Goal: Navigation & Orientation: Find specific page/section

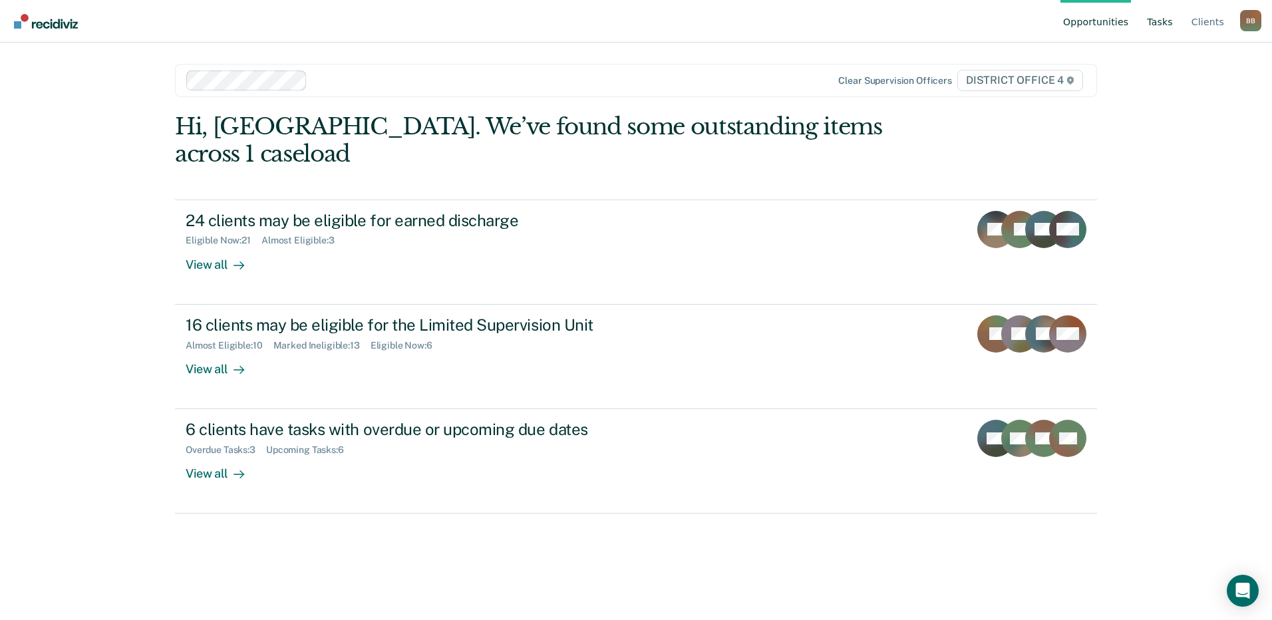
click at [1156, 22] on link "Tasks" at bounding box center [1159, 21] width 31 height 43
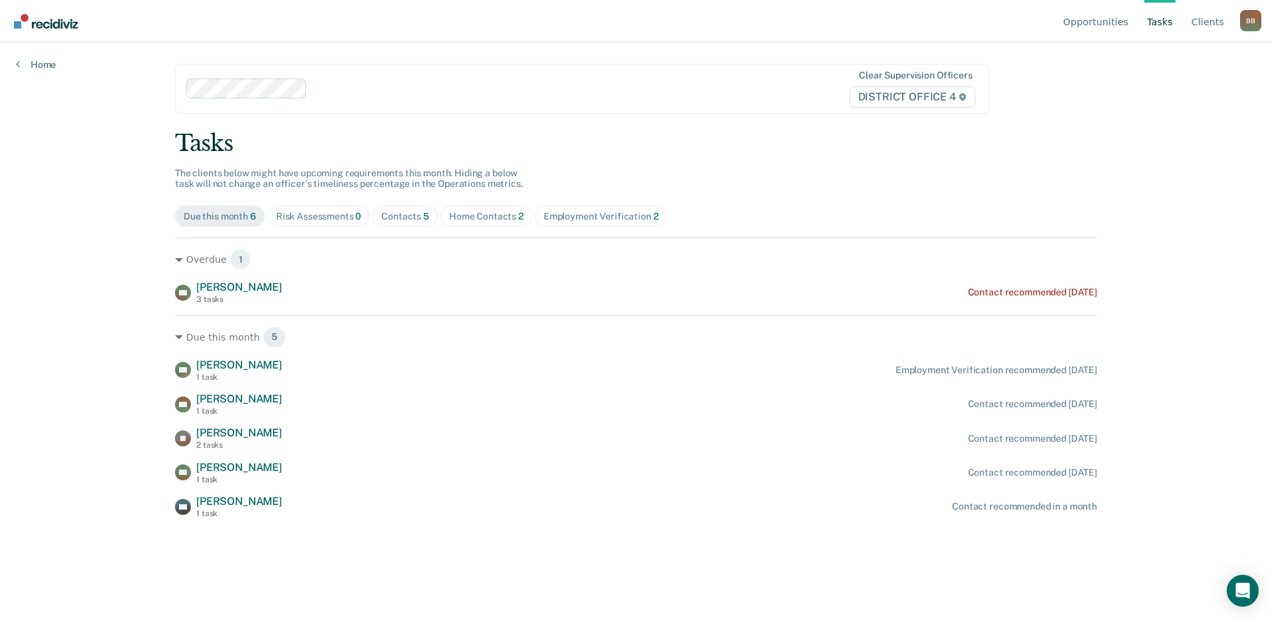
click at [476, 220] on div "Home Contacts 2" at bounding box center [486, 216] width 75 height 11
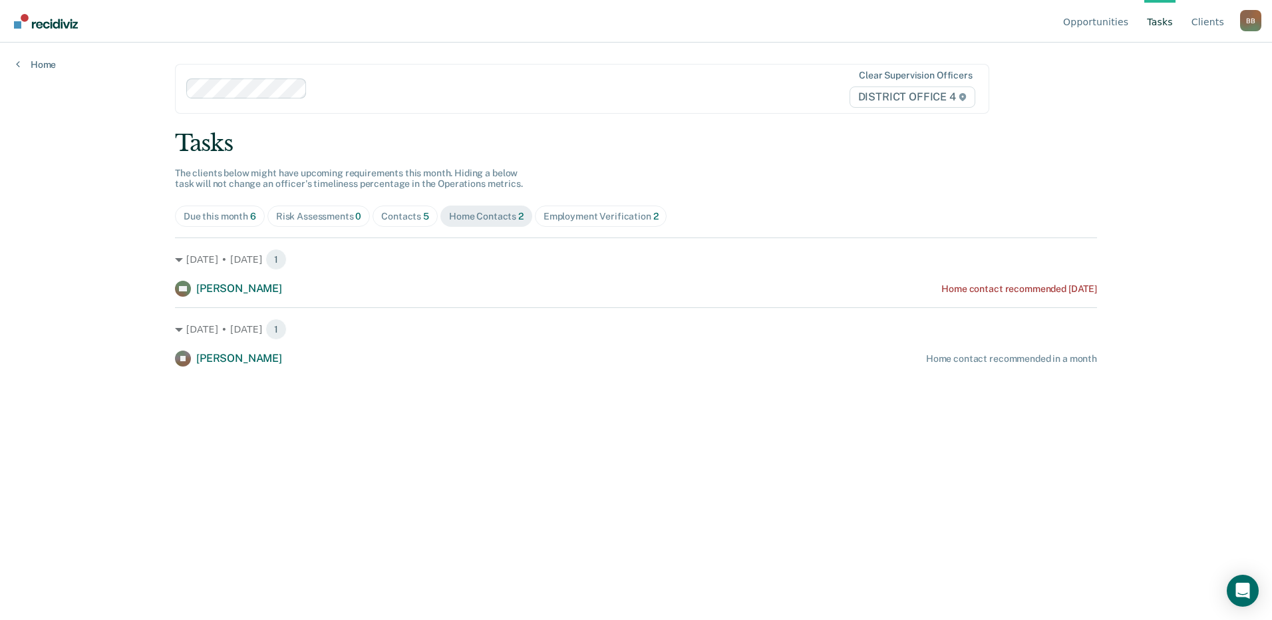
click at [212, 214] on div "Due this month 6" at bounding box center [220, 216] width 73 height 11
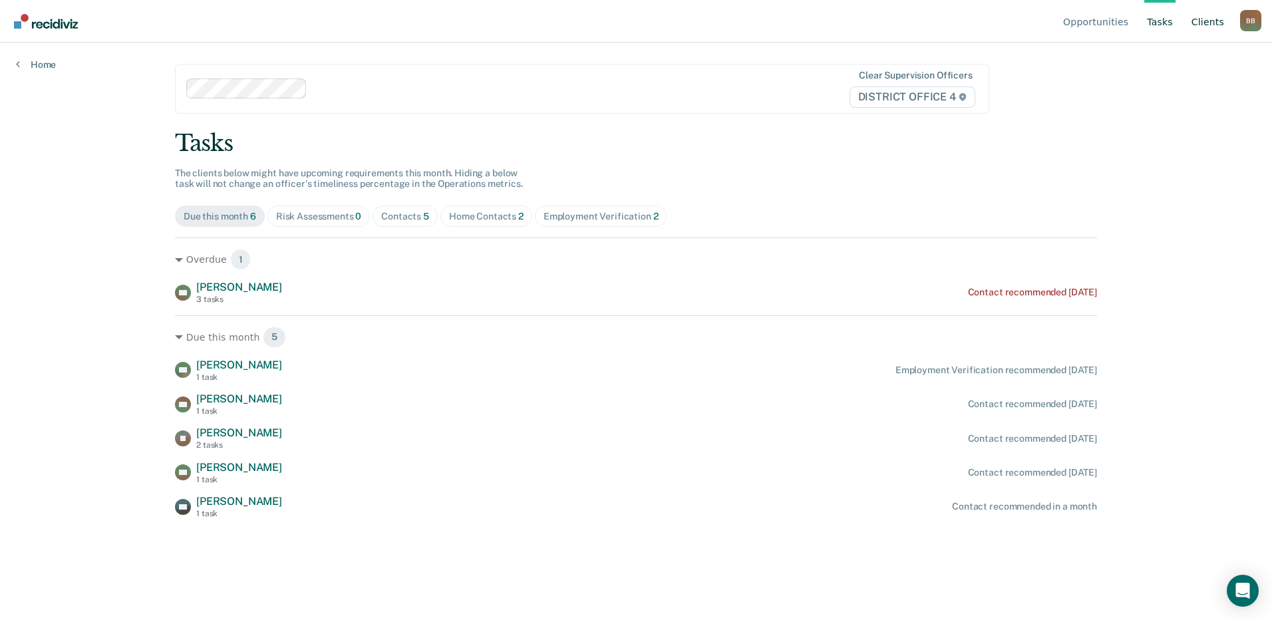
click at [1215, 18] on link "Client s" at bounding box center [1208, 21] width 38 height 43
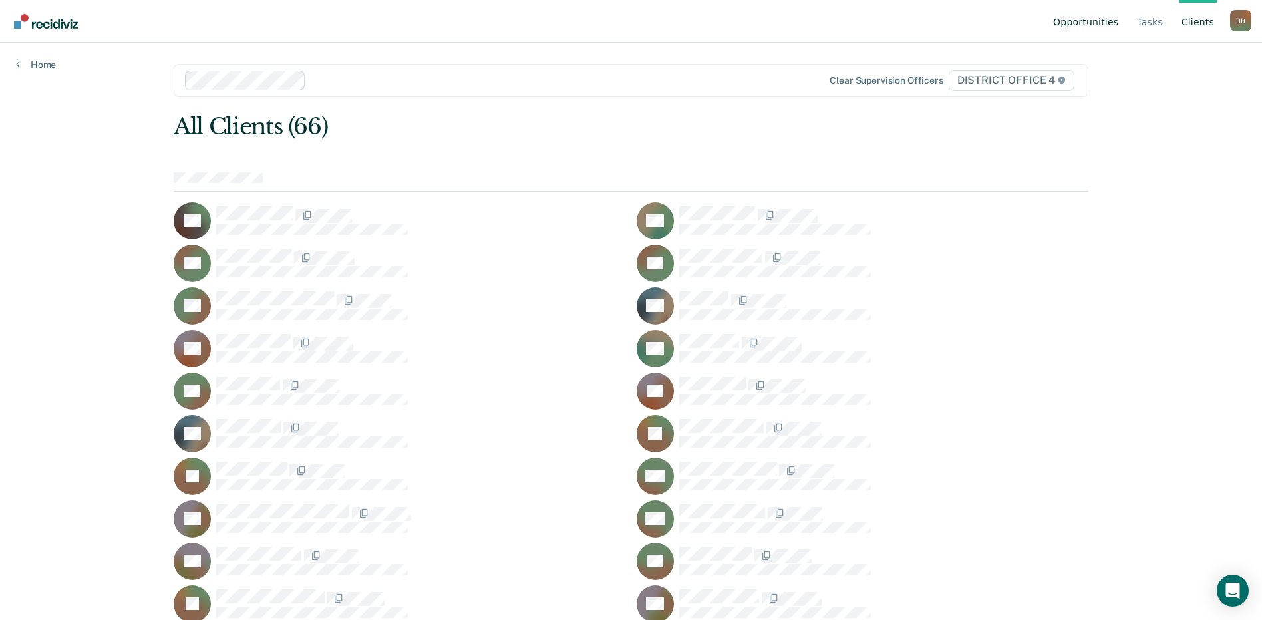
click at [1080, 24] on link "Opportunities" at bounding box center [1085, 21] width 71 height 43
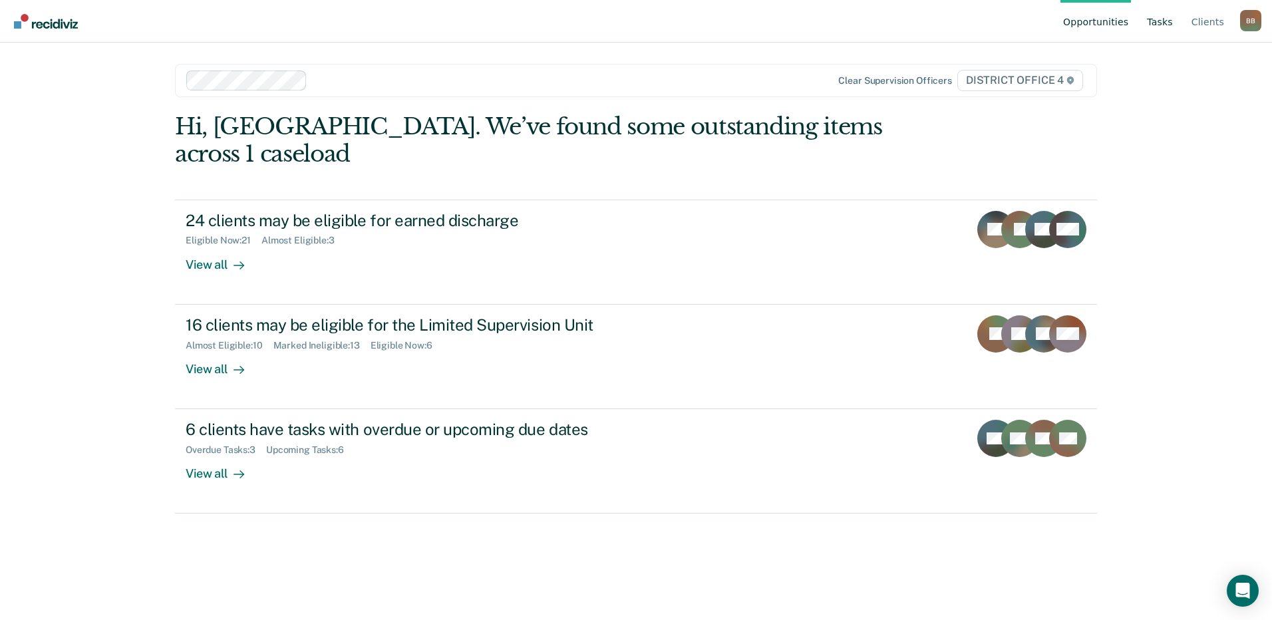
click at [1162, 23] on link "Tasks" at bounding box center [1159, 21] width 31 height 43
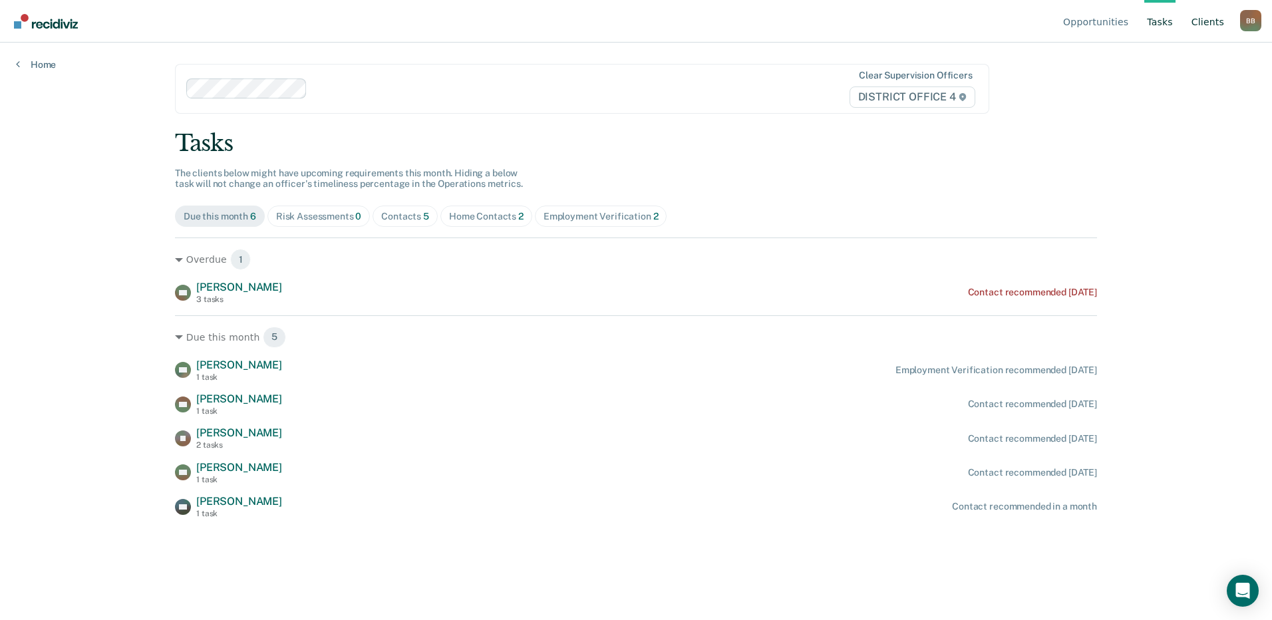
click at [1201, 28] on link "Client s" at bounding box center [1208, 21] width 38 height 43
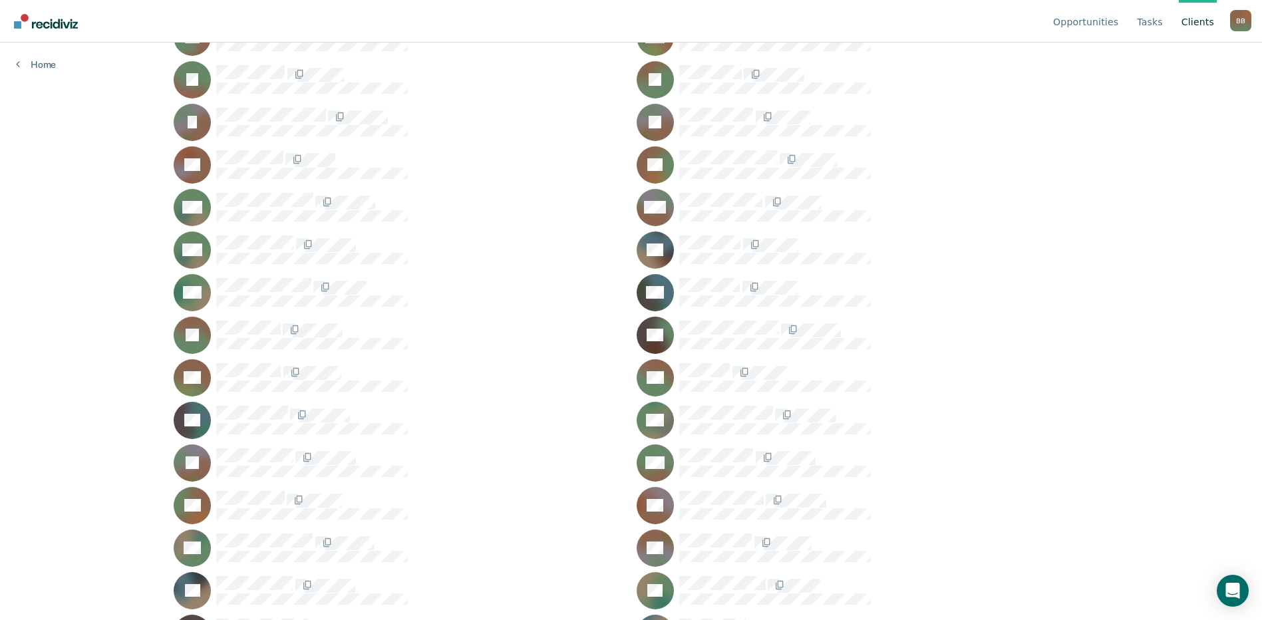
scroll to position [980, 0]
